Goal: Transaction & Acquisition: Book appointment/travel/reservation

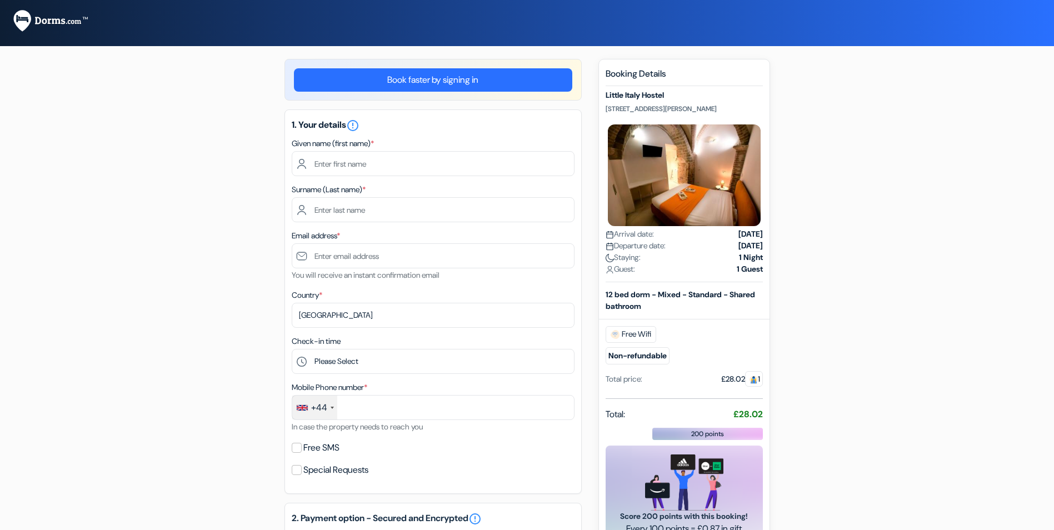
select select "256"
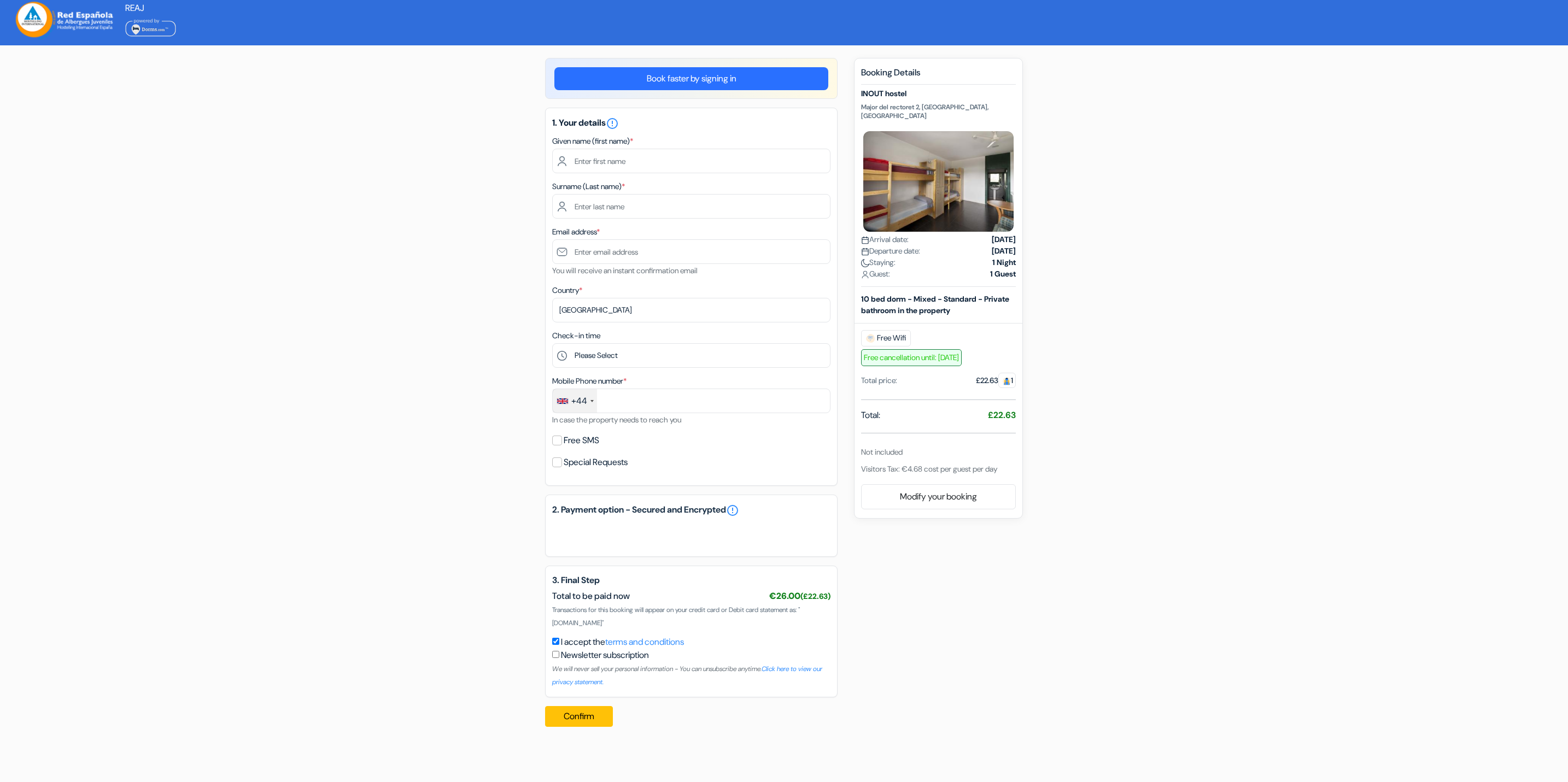
select select "256"
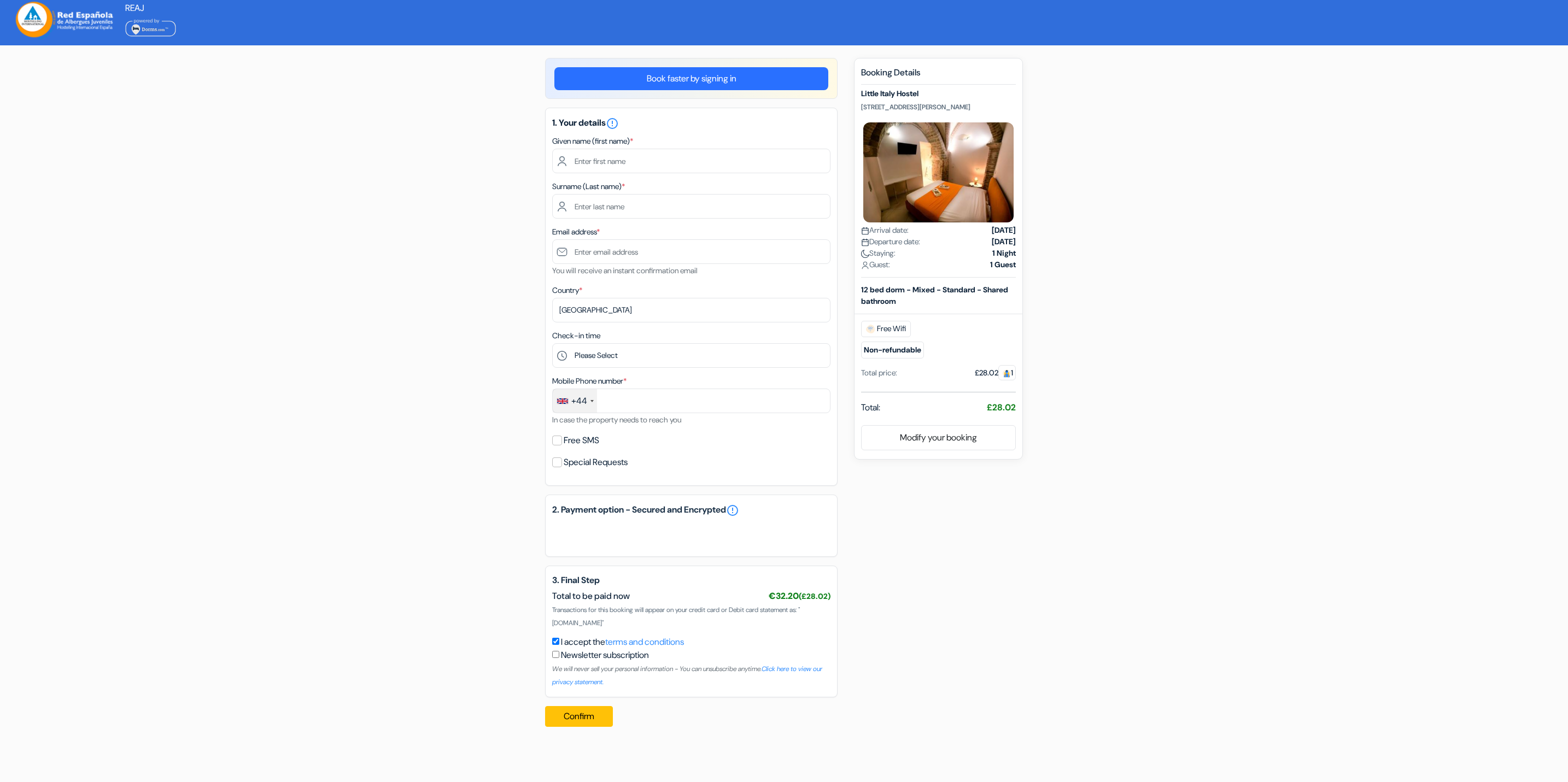
select select "256"
